Goal: Task Accomplishment & Management: Complete application form

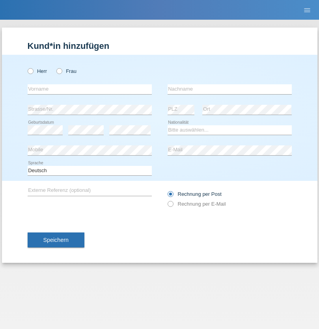
radio input "true"
click at [90, 89] on input "text" at bounding box center [90, 89] width 124 height 10
type input "Jonathan"
click at [230, 89] on input "text" at bounding box center [230, 89] width 124 height 10
type input "Bezzola"
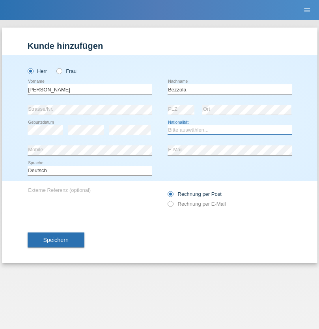
select select "CH"
radio input "true"
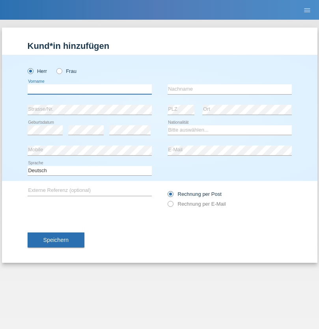
click at [90, 89] on input "text" at bounding box center [90, 89] width 124 height 10
type input "[PERSON_NAME]"
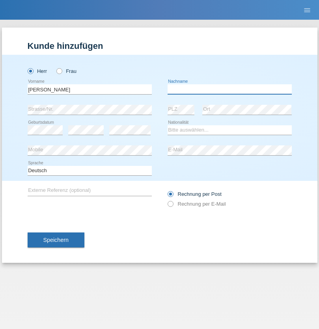
click at [230, 89] on input "text" at bounding box center [230, 89] width 124 height 10
type input "Mohamuud"
select select "CH"
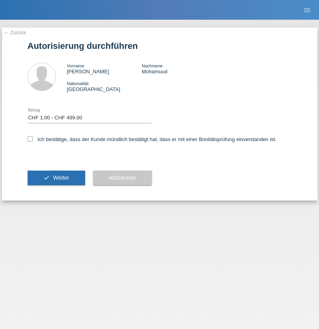
select select "1"
checkbox input "true"
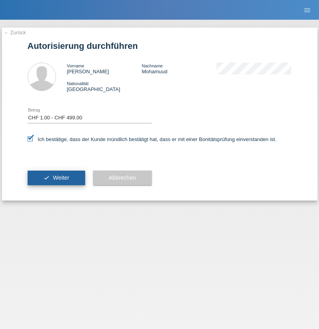
click at [56, 178] on span "Weiter" at bounding box center [61, 178] width 16 height 6
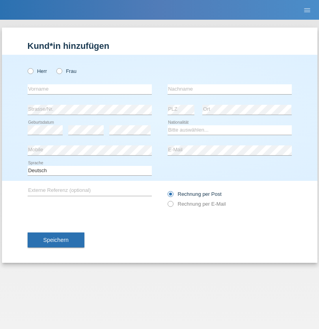
radio input "true"
click at [90, 89] on input "text" at bounding box center [90, 89] width 124 height 10
type input "Manuel"
click at [230, 89] on input "text" at bounding box center [230, 89] width 124 height 10
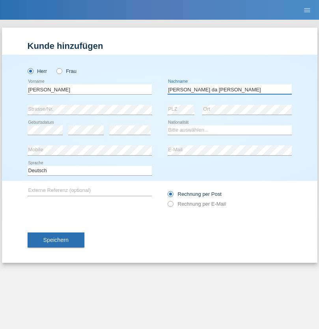
type input "macedo da Costa"
select select "PT"
select select "C"
select select "07"
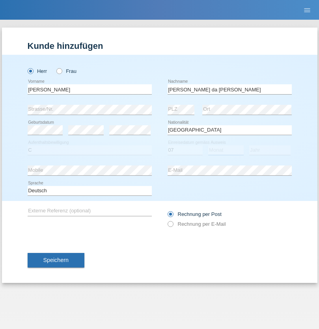
select select "04"
select select "1992"
